Goal: Information Seeking & Learning: Check status

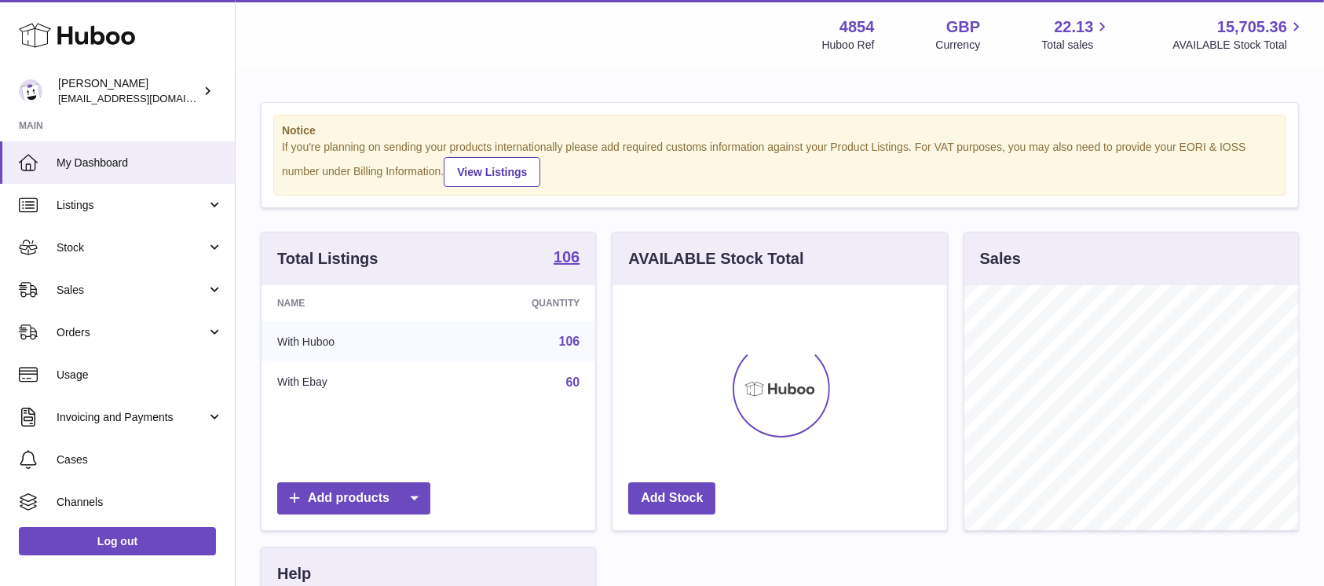
scroll to position [245, 334]
click at [173, 278] on link "Sales" at bounding box center [117, 290] width 235 height 42
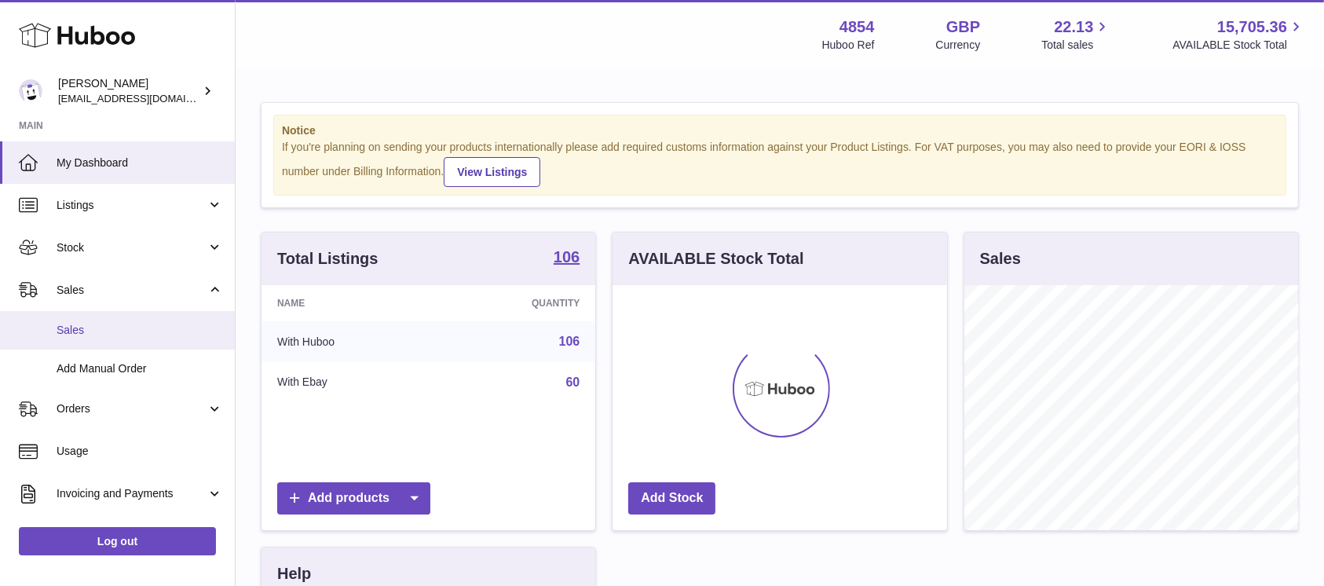
click at [132, 324] on span "Sales" at bounding box center [140, 330] width 167 height 15
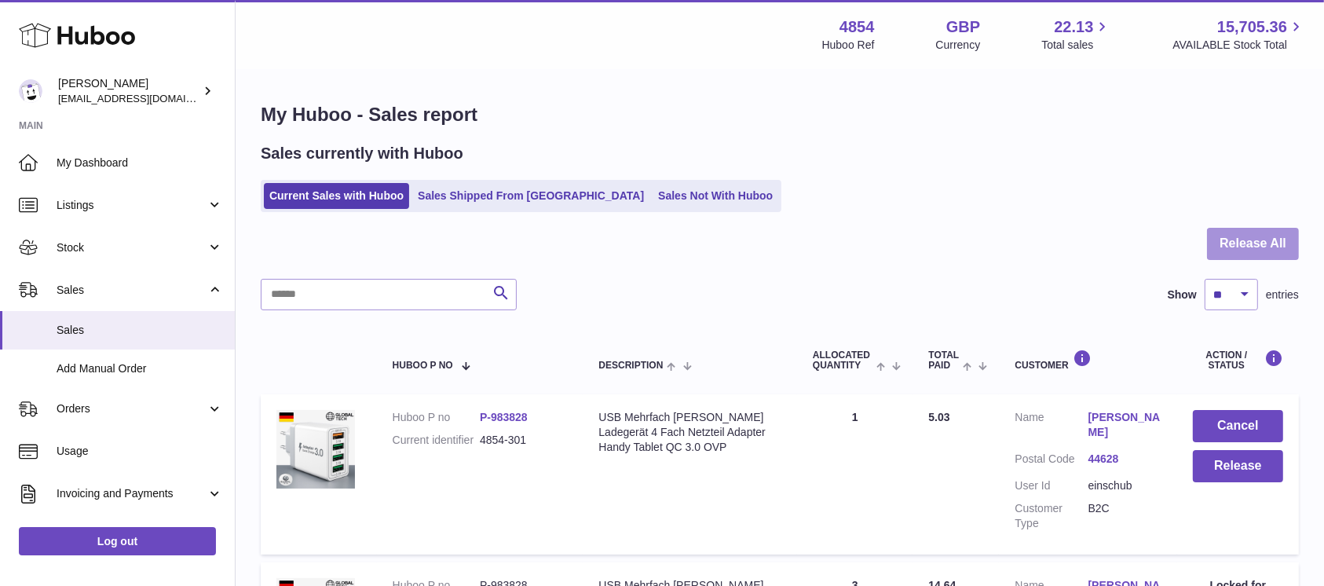
click at [1238, 232] on button "Release All" at bounding box center [1253, 244] width 92 height 32
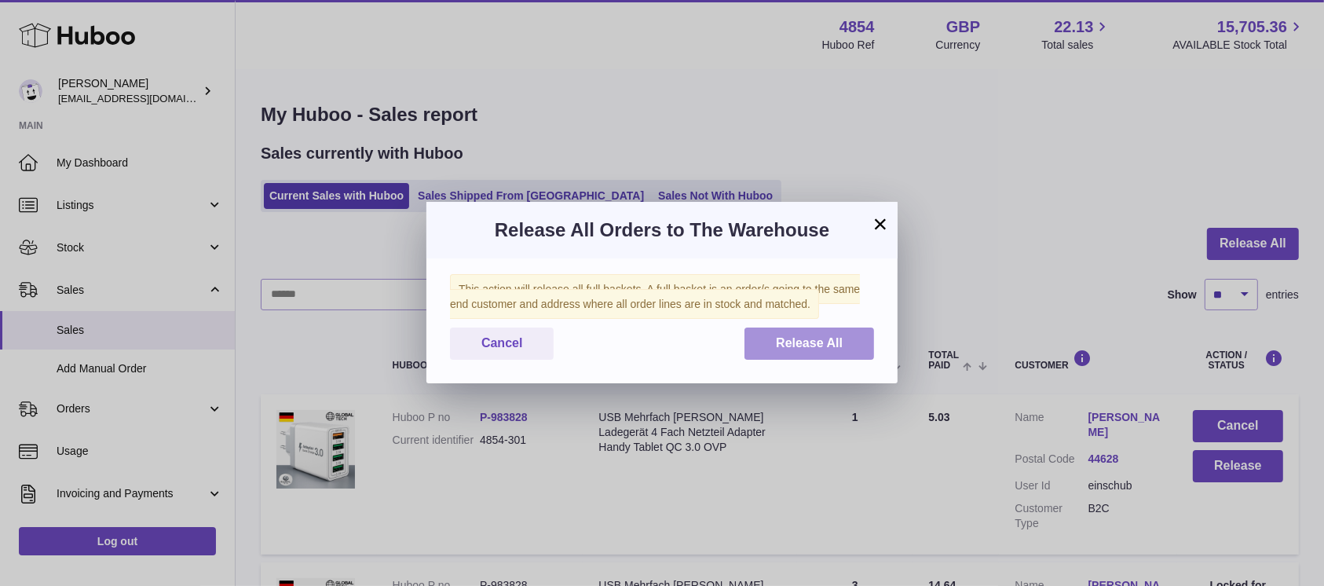
click at [789, 352] on button "Release All" at bounding box center [810, 344] width 130 height 32
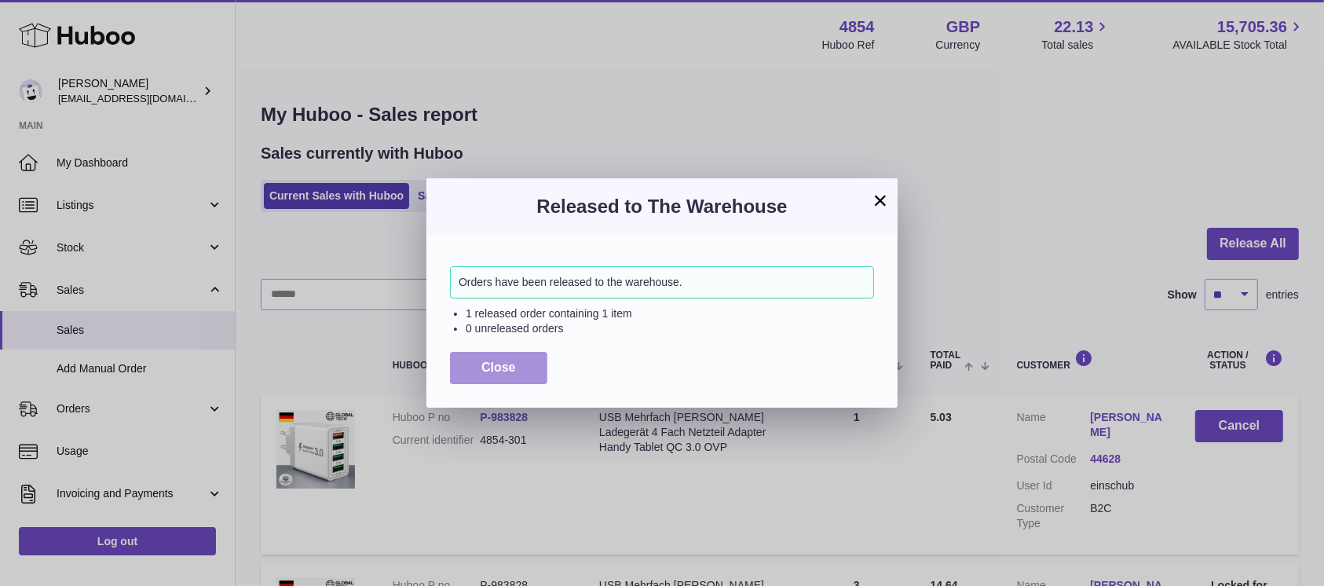
click at [491, 362] on span "Close" at bounding box center [498, 366] width 35 height 13
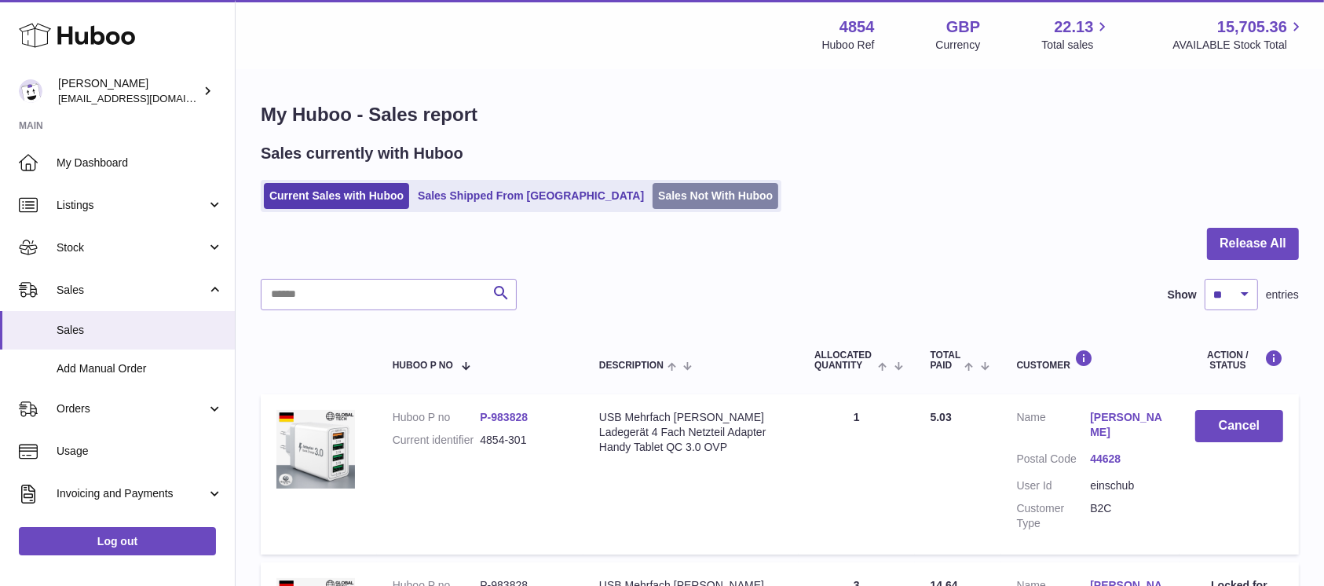
click at [653, 203] on link "Sales Not With Huboo" at bounding box center [716, 196] width 126 height 26
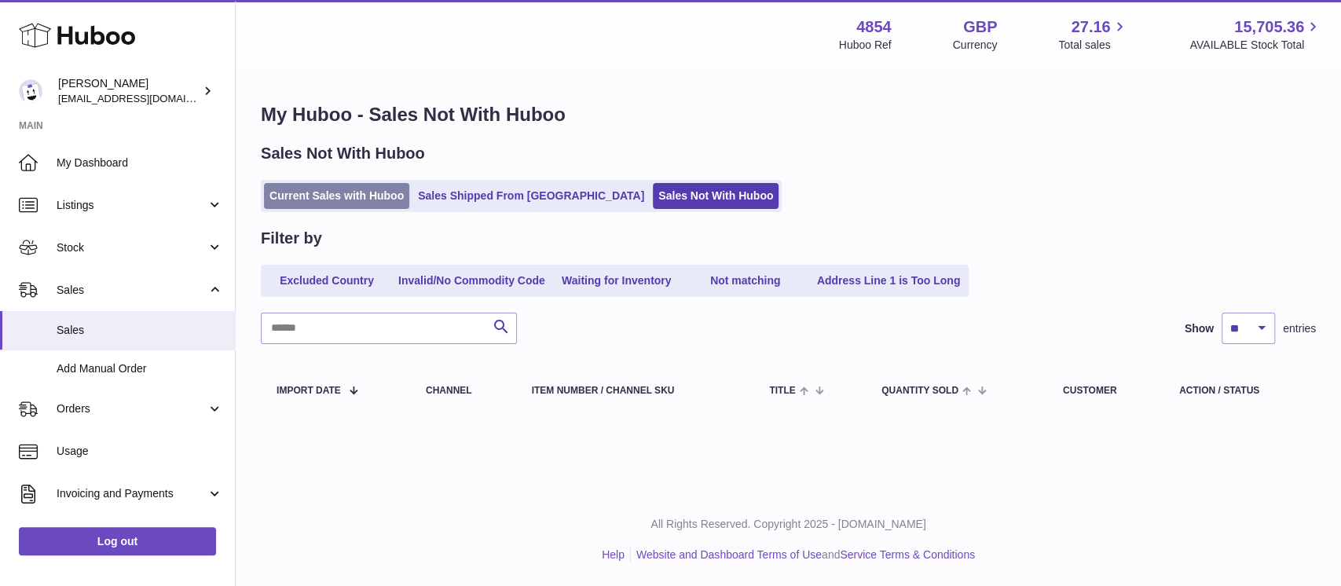
click at [368, 196] on link "Current Sales with Huboo" at bounding box center [336, 196] width 145 height 26
